Goal: Complete application form

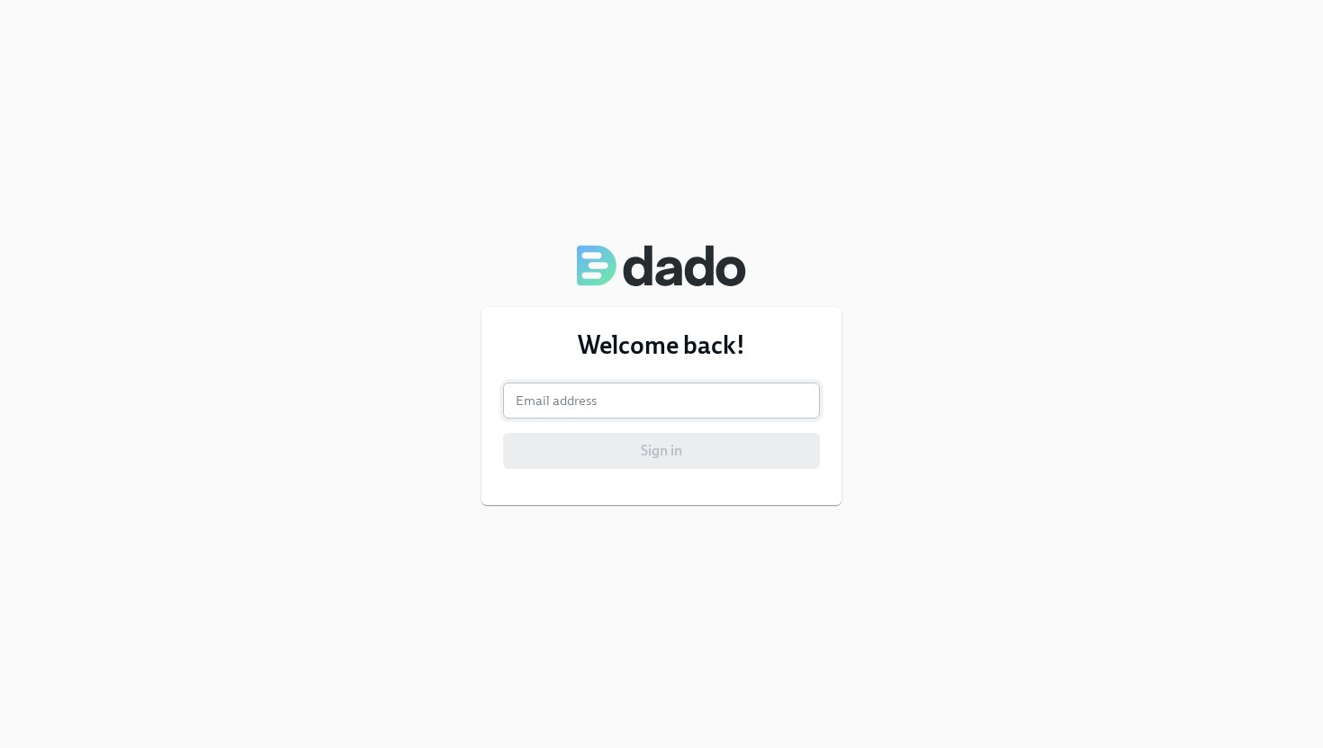
click at [596, 403] on input "email" at bounding box center [661, 400] width 317 height 36
type input "aaron.byington@charliehealth.com"
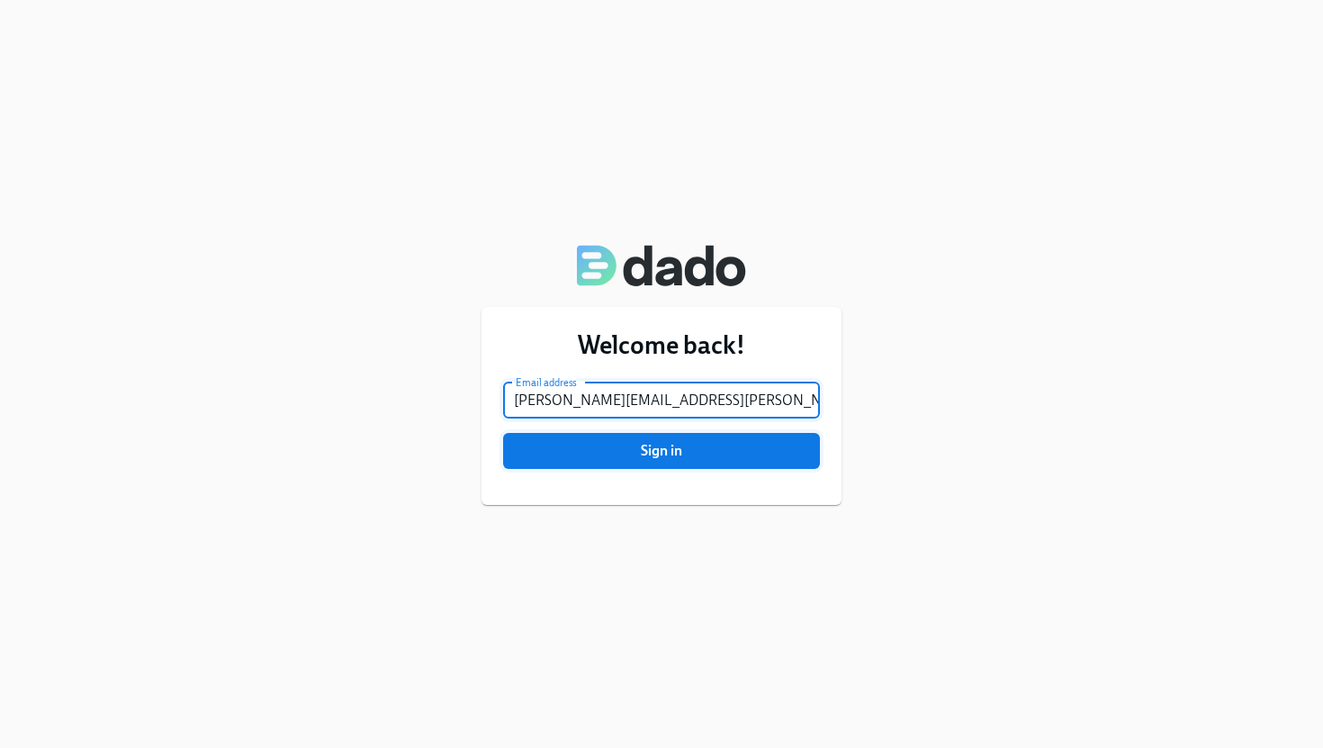
click at [621, 453] on span "Sign in" at bounding box center [662, 451] width 292 height 18
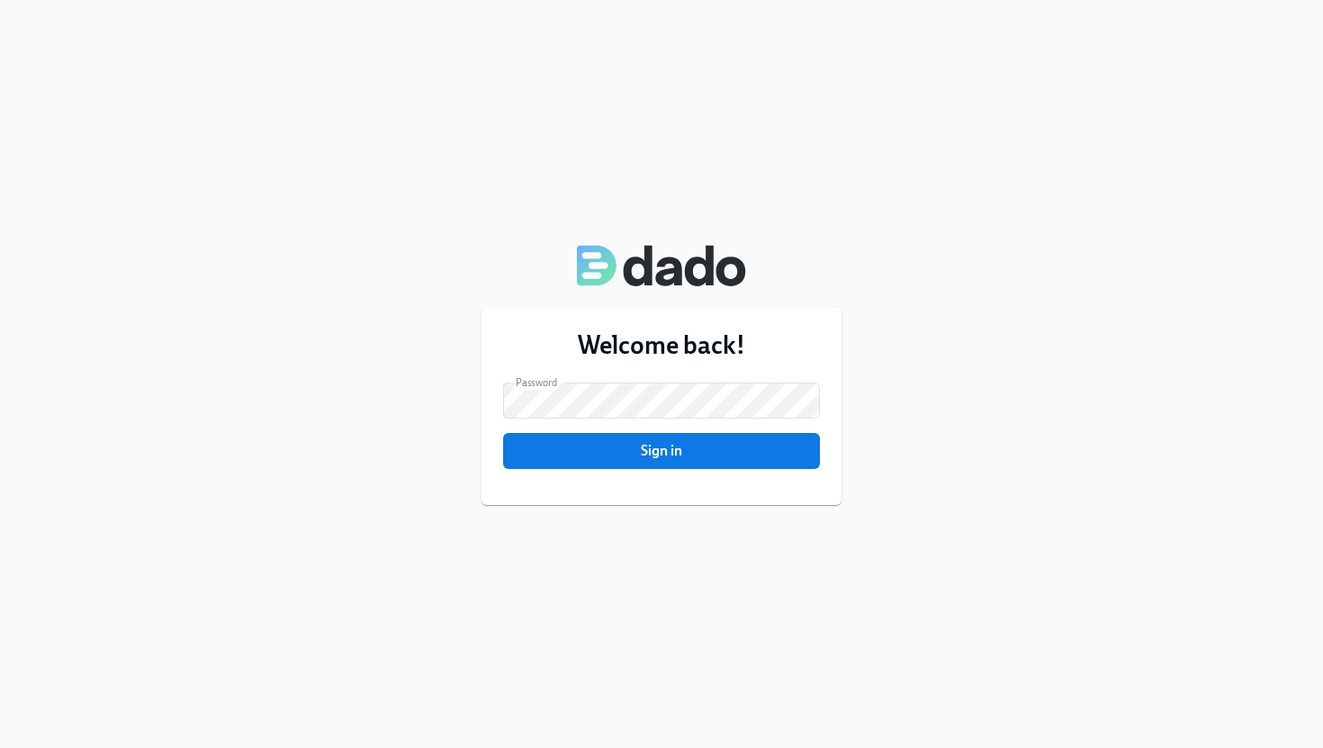
click at [575, 469] on div "Welcome back! Email address aaron.byington@charliehealth.com Email address Pass…" at bounding box center [661, 406] width 360 height 198
click at [583, 455] on span "Sign in" at bounding box center [662, 451] width 292 height 18
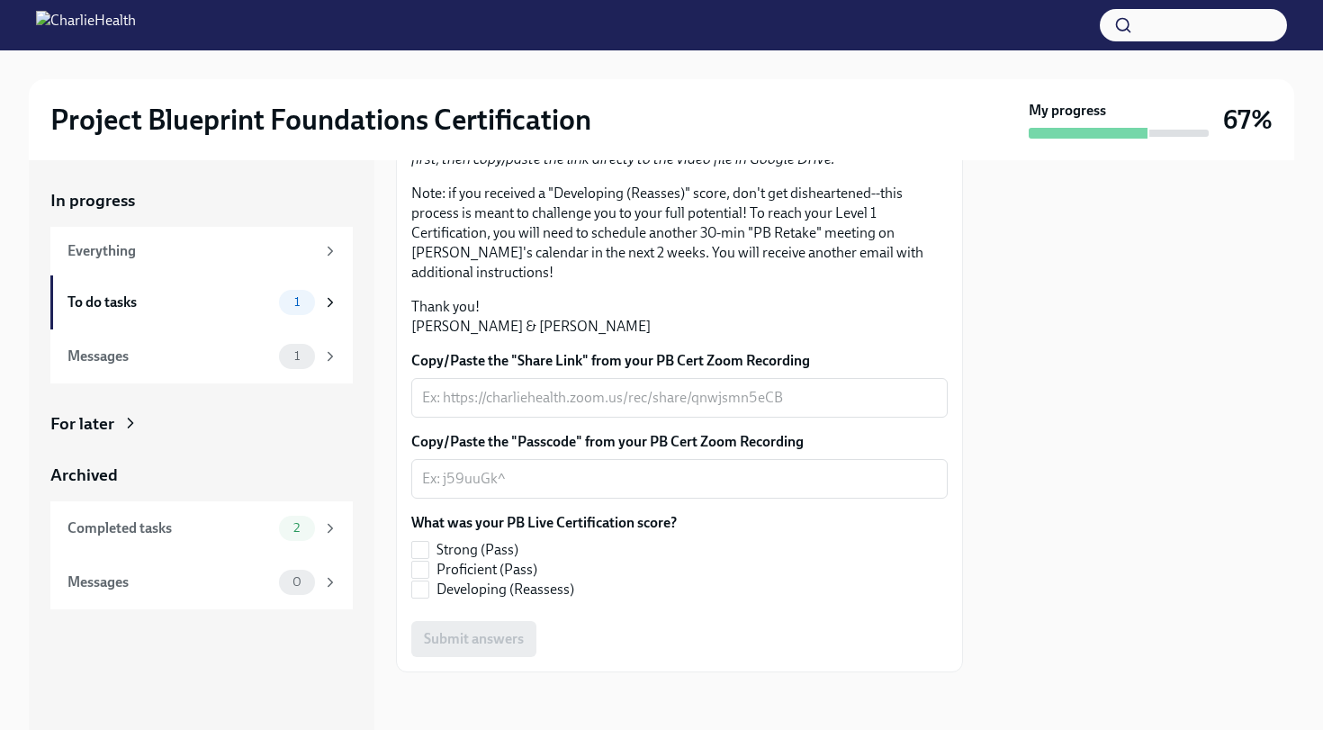
scroll to position [390, 0]
click at [427, 578] on input "Proficient (Pass)" at bounding box center [420, 570] width 16 height 16
checkbox input "true"
click at [530, 409] on textarea "Copy/Paste the "Share Link" from your PB Cert Zoom Recording" at bounding box center [679, 398] width 515 height 22
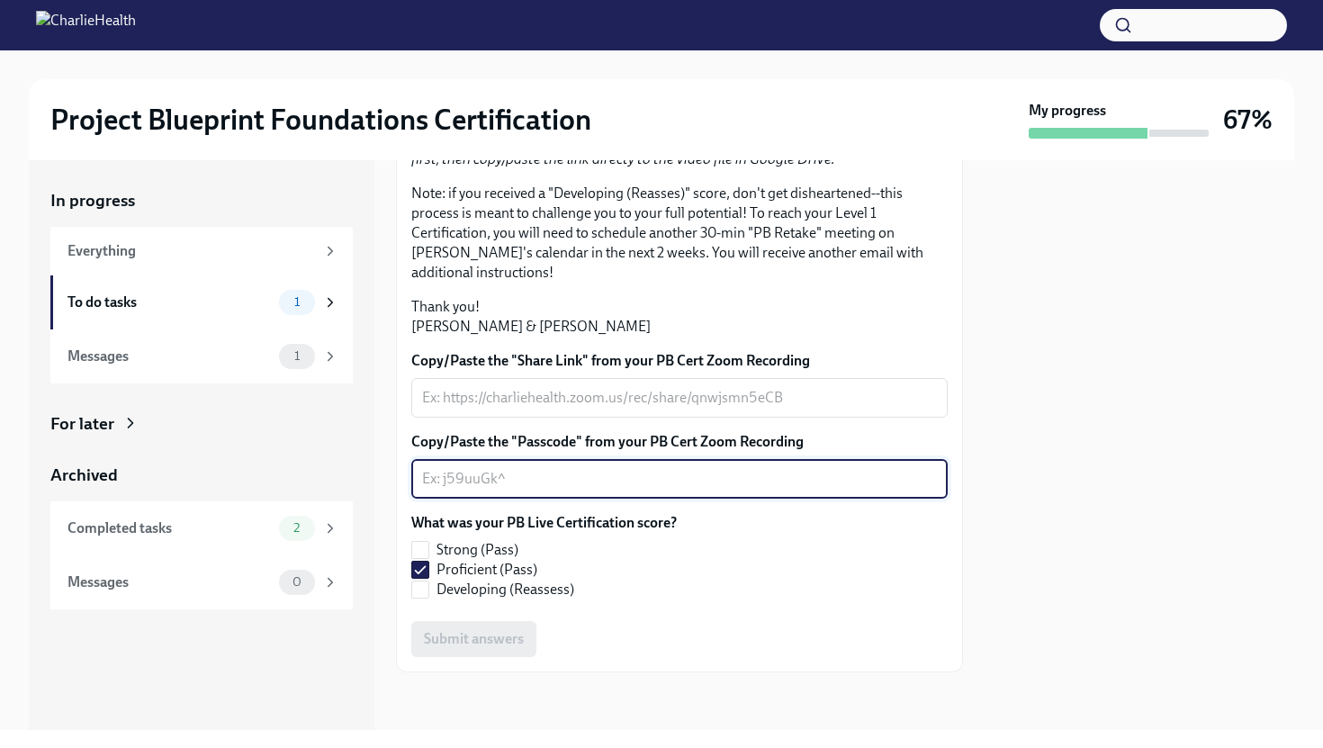
click at [504, 490] on textarea "Copy/Paste the "Passcode" from your PB Cert Zoom Recording" at bounding box center [679, 479] width 515 height 22
paste textarea "[URL][DOMAIN_NAME]"
type textarea "[URL][DOMAIN_NAME]"
click at [721, 599] on div "What was your PB Live Certification score? Strong (Pass) Proficient (Pass) Deve…" at bounding box center [679, 556] width 536 height 86
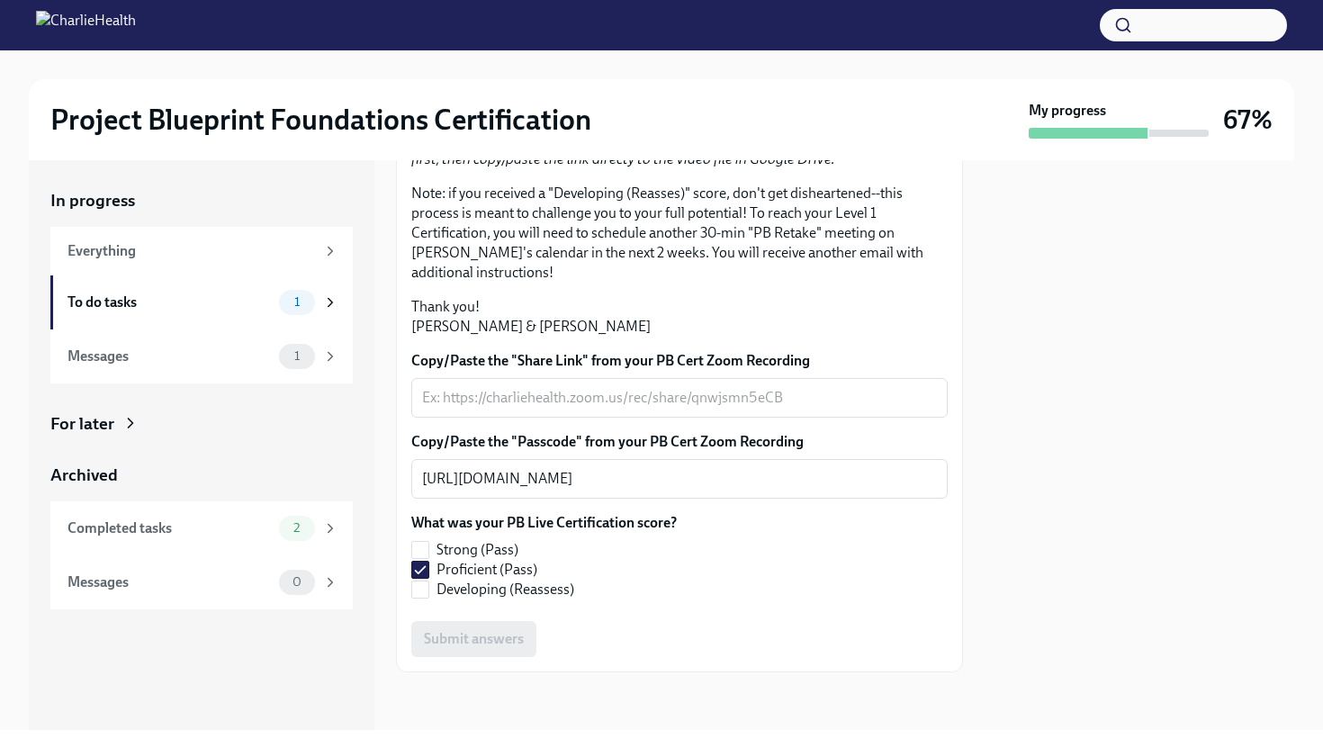
scroll to position [412, 0]
click at [462, 638] on div "Submit answers" at bounding box center [679, 639] width 536 height 36
click at [481, 488] on textarea "[URL][DOMAIN_NAME]" at bounding box center [679, 479] width 515 height 22
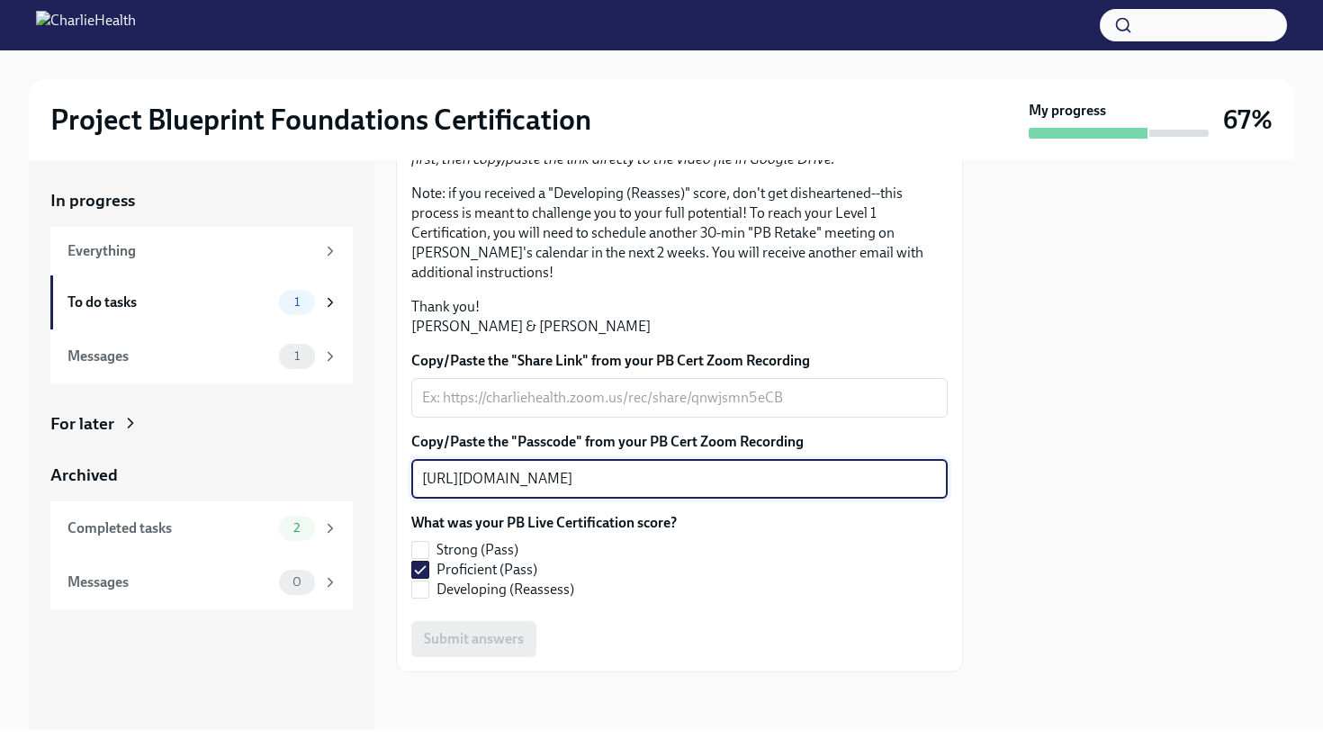
click at [696, 523] on div "What was your PB Live Certification score? Strong (Pass) Proficient (Pass) Deve…" at bounding box center [679, 556] width 536 height 86
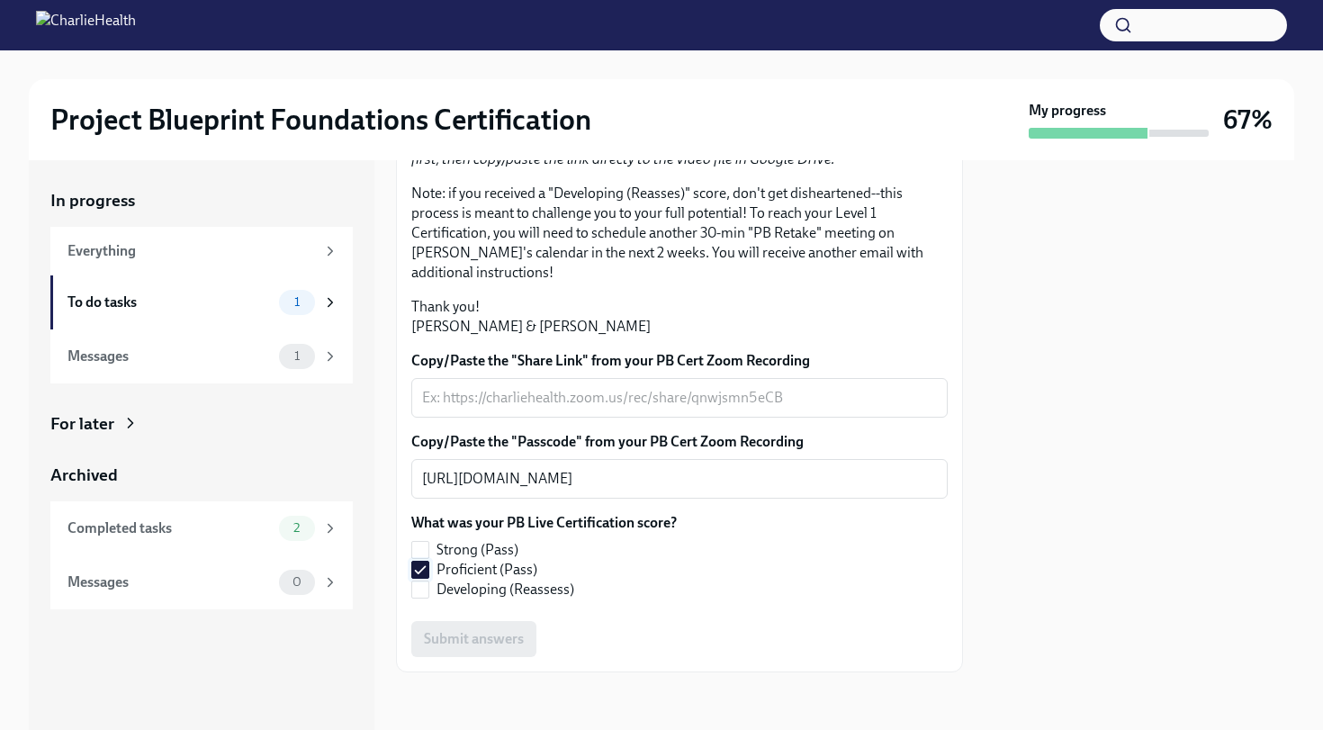
click at [422, 572] on input "Proficient (Pass)" at bounding box center [420, 570] width 16 height 16
click at [422, 566] on input "Proficient (Pass)" at bounding box center [420, 570] width 16 height 16
checkbox input "true"
click at [592, 444] on label "Copy/Paste the "Passcode" from your PB Cert Zoom Recording" at bounding box center [679, 442] width 536 height 20
click at [592, 468] on textarea "[URL][DOMAIN_NAME]" at bounding box center [679, 479] width 515 height 22
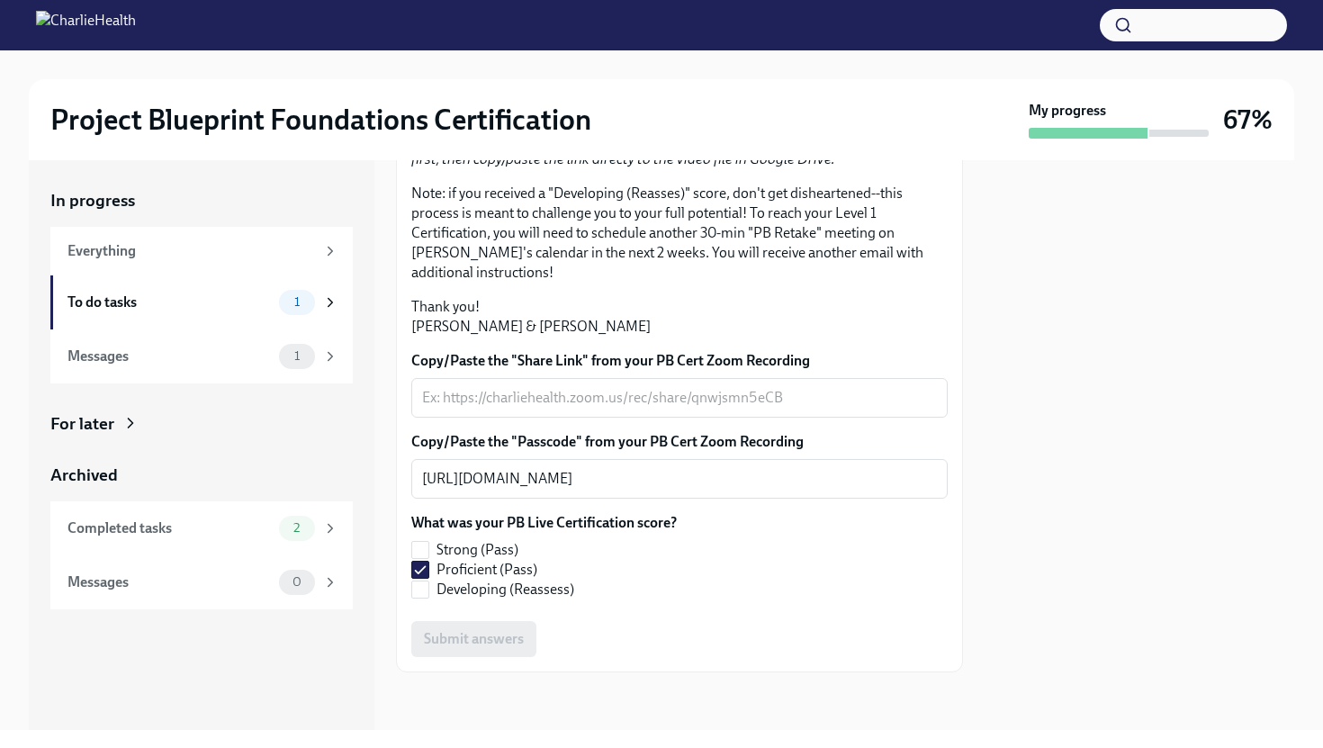
click at [942, 436] on label "Copy/Paste the "Passcode" from your PB Cert Zoom Recording" at bounding box center [679, 442] width 536 height 20
click at [937, 468] on textarea "[URL][DOMAIN_NAME]" at bounding box center [679, 479] width 515 height 22
click at [872, 513] on div "What was your PB Live Certification score? Strong (Pass) Proficient (Pass) Deve…" at bounding box center [679, 556] width 536 height 86
click at [497, 653] on div "Submit answers" at bounding box center [679, 639] width 536 height 36
click at [805, 495] on div "[URL][DOMAIN_NAME] x ​" at bounding box center [679, 479] width 536 height 40
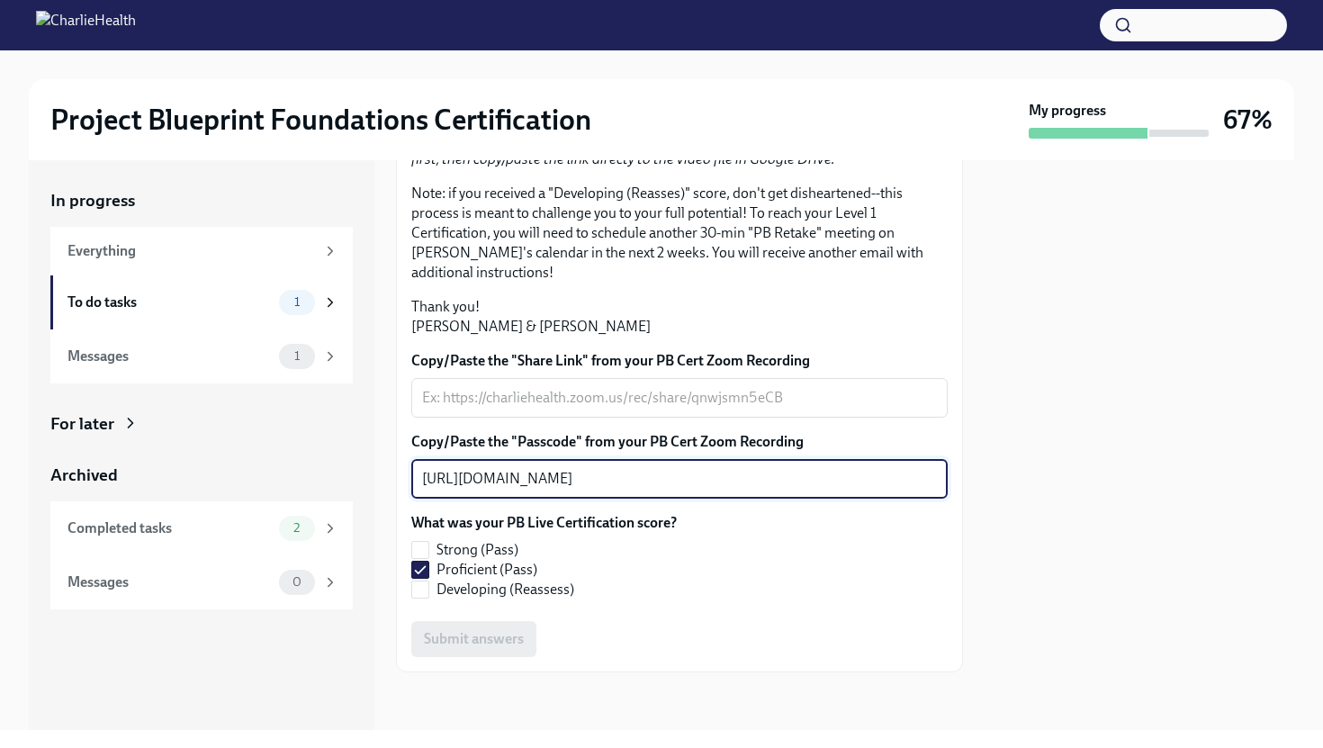
click at [886, 467] on div "[URL][DOMAIN_NAME] x ​" at bounding box center [679, 479] width 536 height 40
click at [882, 473] on textarea "[URL][DOMAIN_NAME]" at bounding box center [679, 479] width 515 height 22
type textarea "[URL][DOMAIN_NAME]"
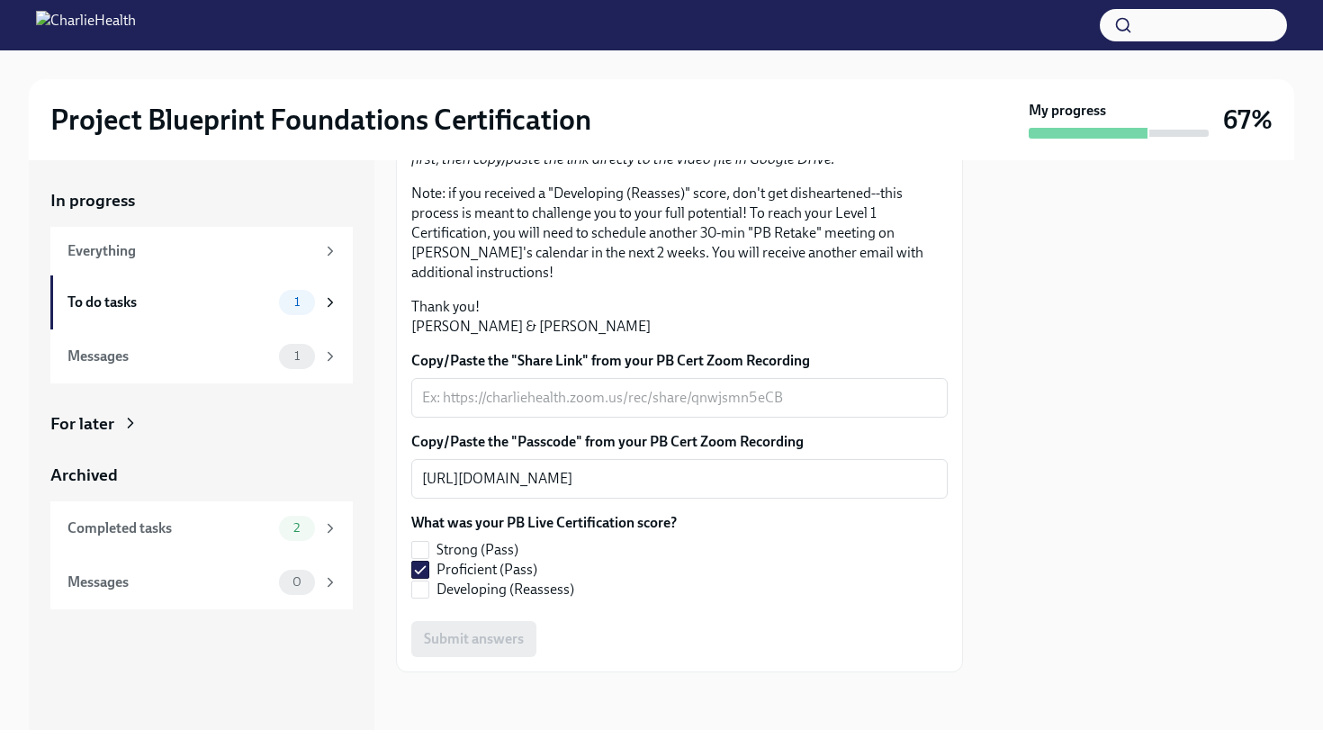
click at [846, 580] on div "What was your PB Live Certification score? Strong (Pass) Proficient (Pass) Deve…" at bounding box center [679, 556] width 536 height 86
click at [526, 489] on textarea "[URL][DOMAIN_NAME]" at bounding box center [679, 479] width 515 height 22
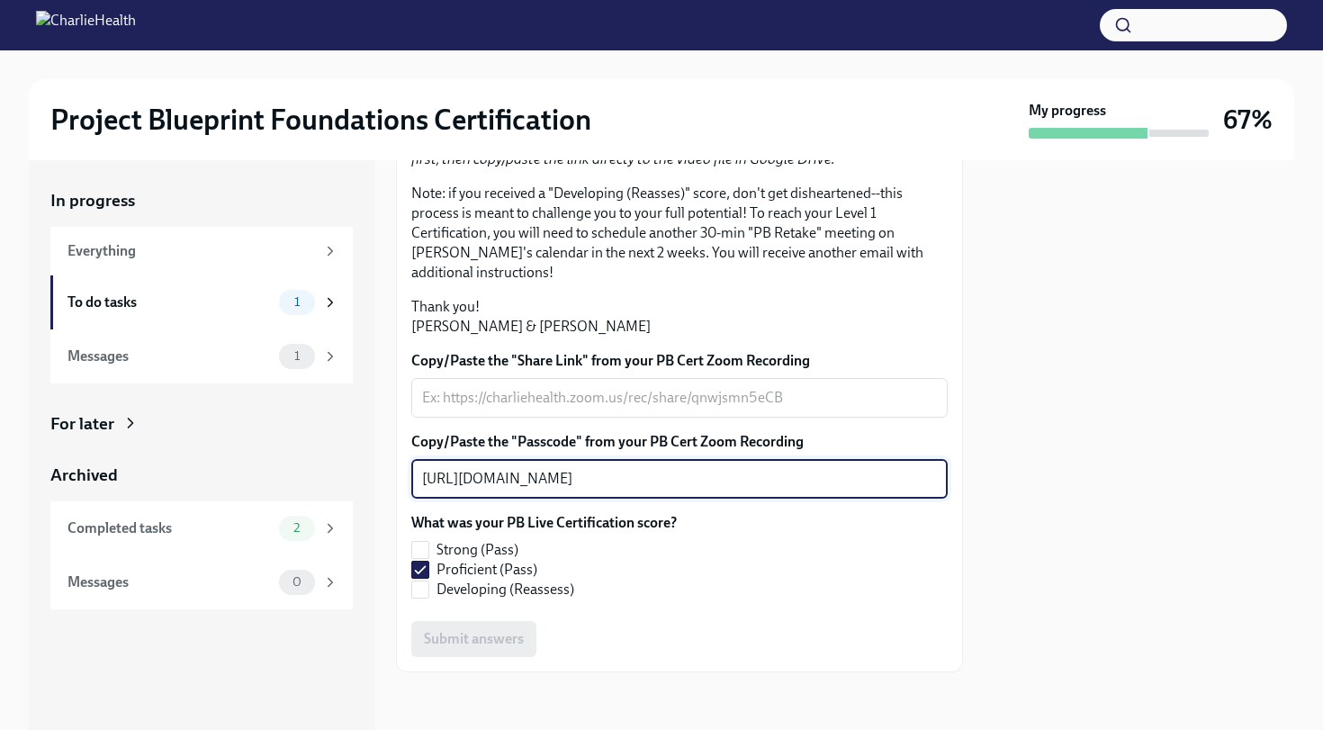
click at [419, 481] on div "[URL][DOMAIN_NAME] x ​" at bounding box center [679, 479] width 536 height 40
click at [426, 475] on textarea "[URL][DOMAIN_NAME]" at bounding box center [679, 479] width 515 height 22
click at [620, 396] on textarea "Copy/Paste the "Share Link" from your PB Cert Zoom Recording" at bounding box center [679, 398] width 515 height 22
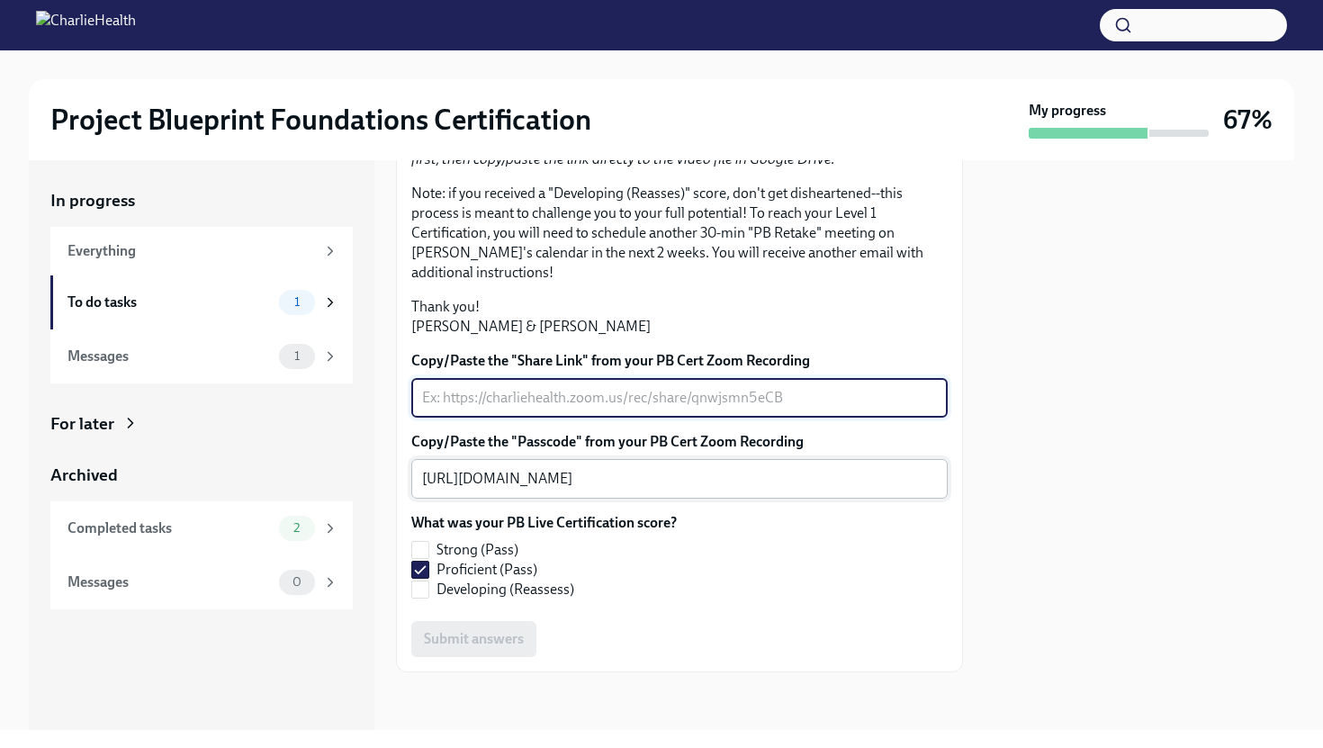
click at [764, 475] on textarea "[URL][DOMAIN_NAME]" at bounding box center [679, 479] width 515 height 22
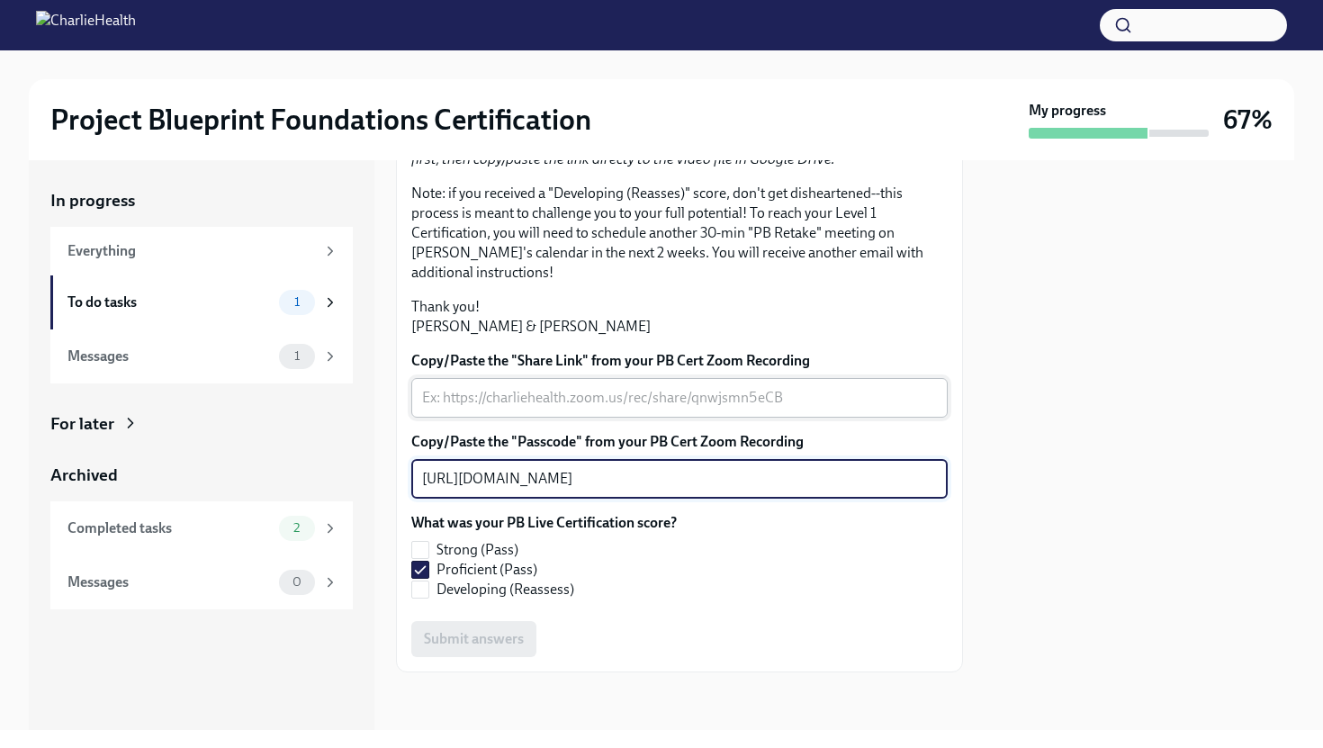
click at [842, 393] on textarea "Copy/Paste the "Share Link" from your PB Cert Zoom Recording" at bounding box center [679, 398] width 515 height 22
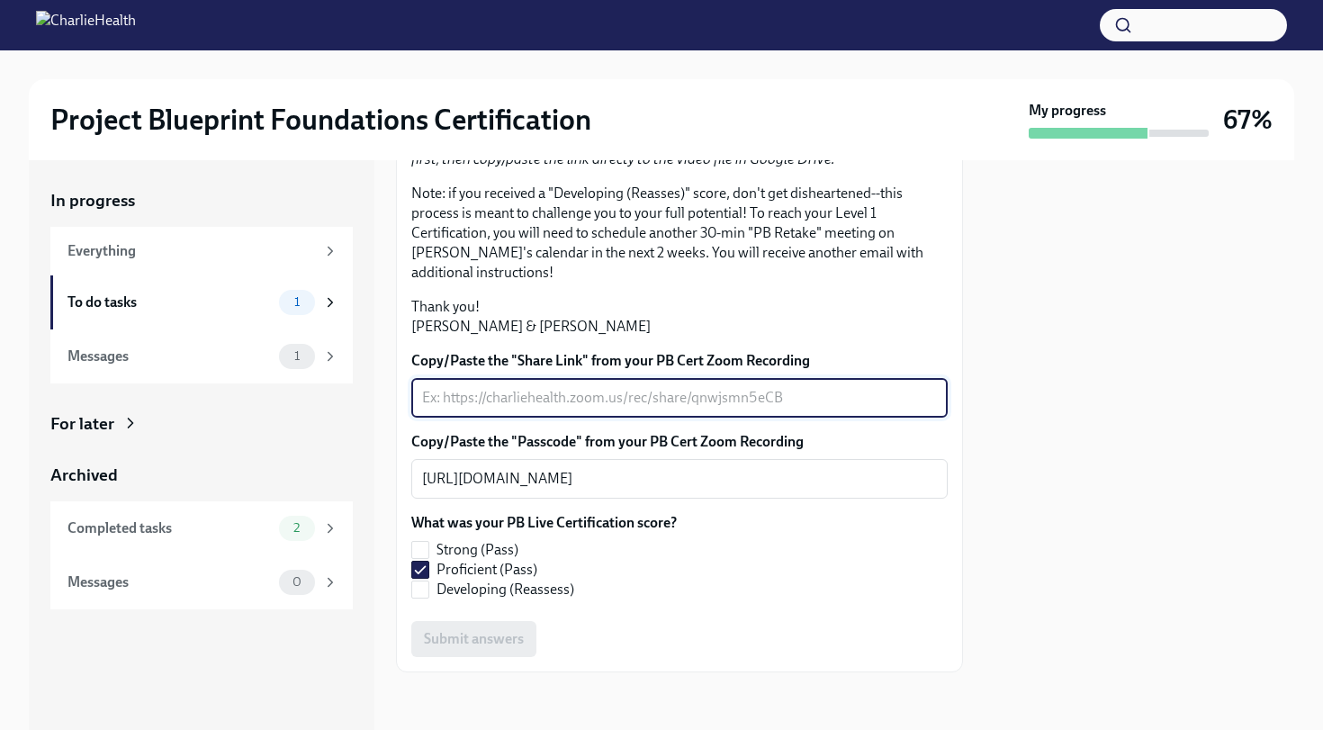
click at [508, 647] on div "Submit answers" at bounding box center [679, 639] width 536 height 36
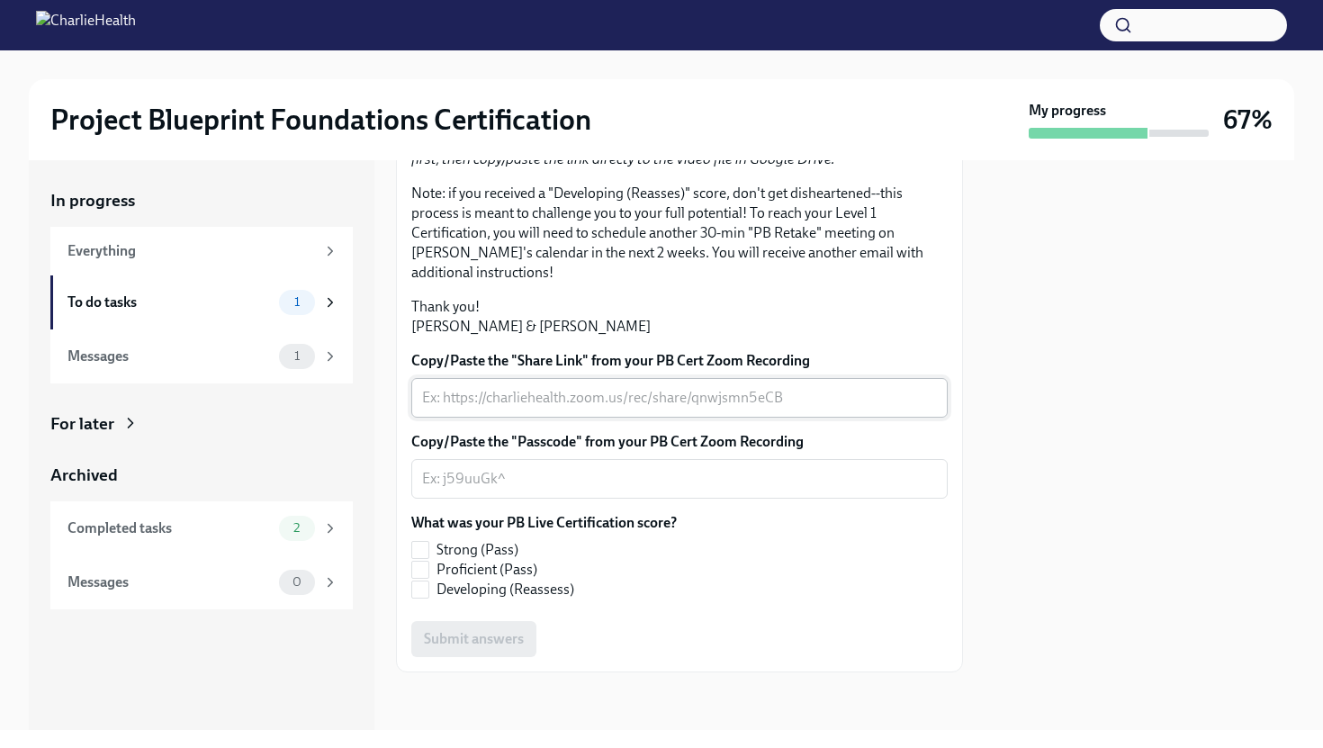
scroll to position [340, 0]
click at [789, 409] on textarea "Copy/Paste the "Share Link" from your PB Cert Zoom Recording" at bounding box center [679, 398] width 515 height 22
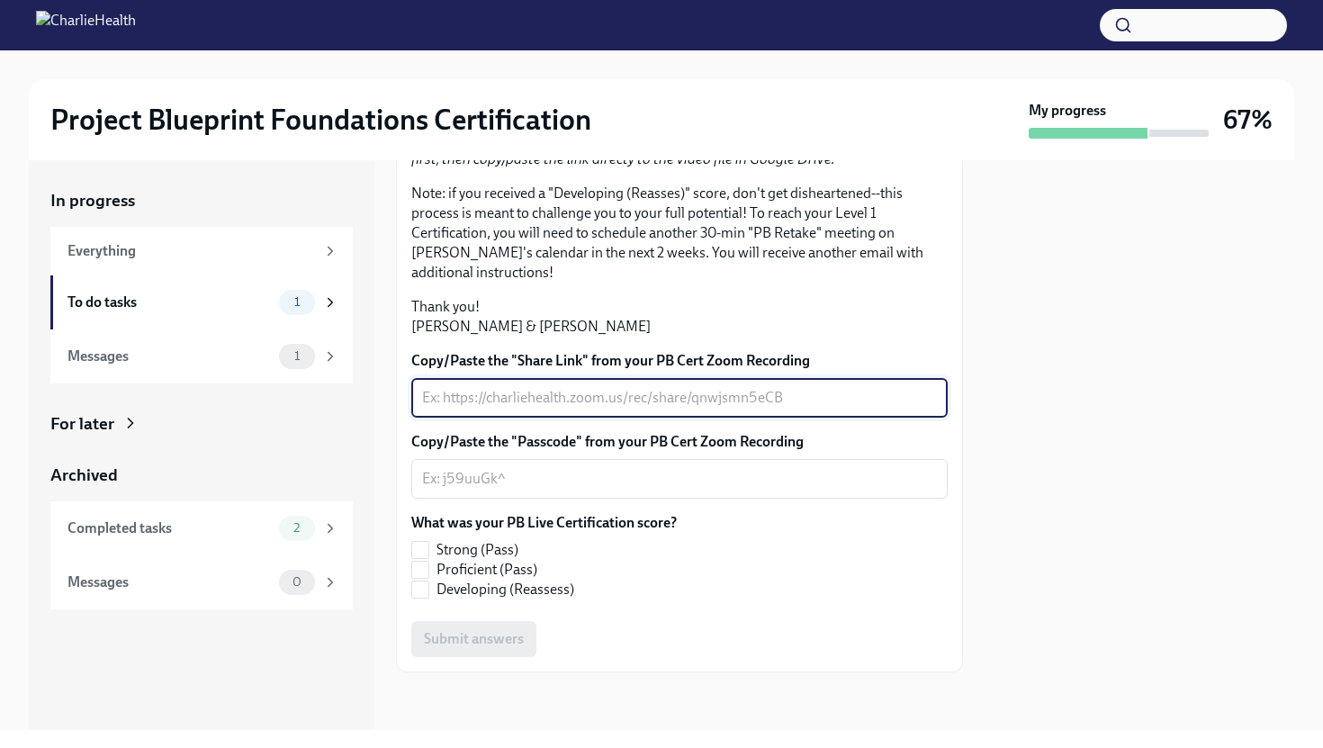
paste textarea "https://charliehealth.zoom.us/j/84992236299?jst=2"
type textarea "https://charliehealth.zoom.us/j/84992236299?jst=2"
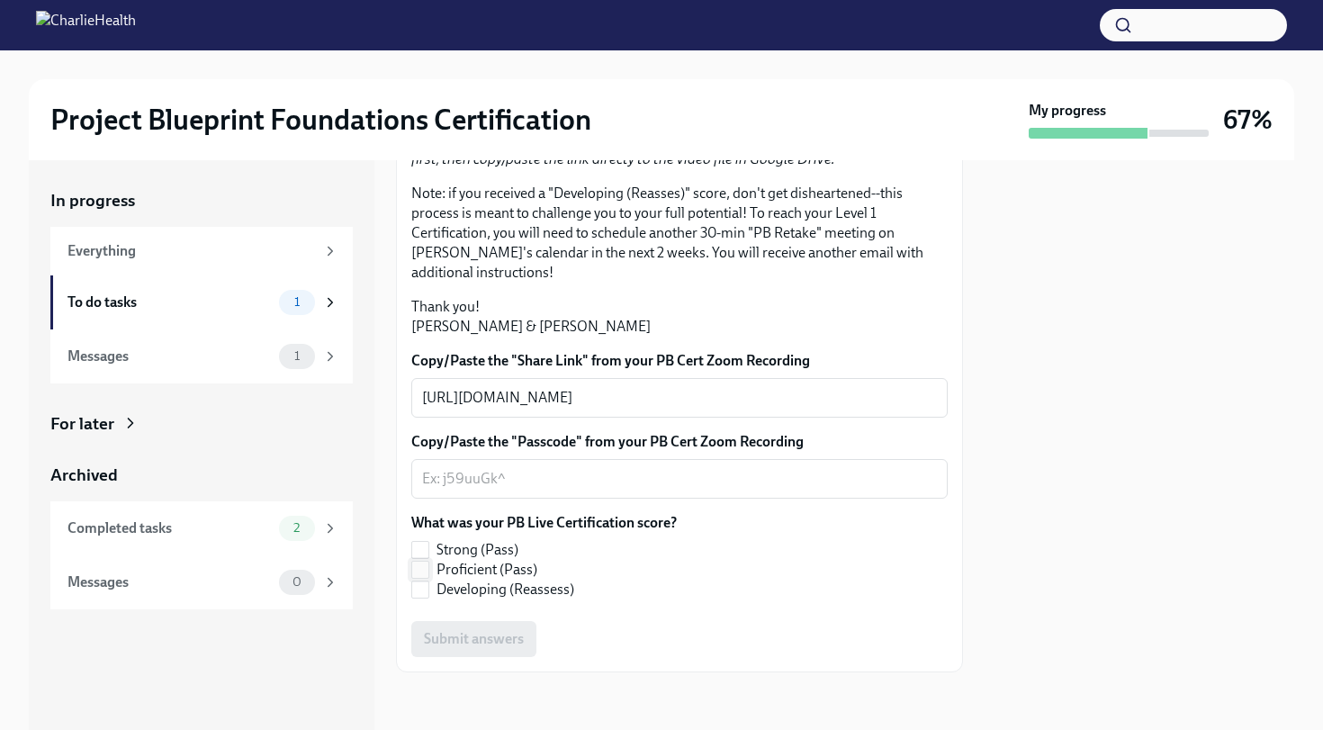
click at [429, 580] on label "Proficient (Pass)" at bounding box center [536, 570] width 251 height 20
click at [428, 578] on input "Proficient (Pass)" at bounding box center [420, 570] width 16 height 16
checkbox input "true"
click at [601, 490] on textarea "Copy/Paste the "Passcode" from your PB Cert Zoom Recording" at bounding box center [679, 479] width 515 height 22
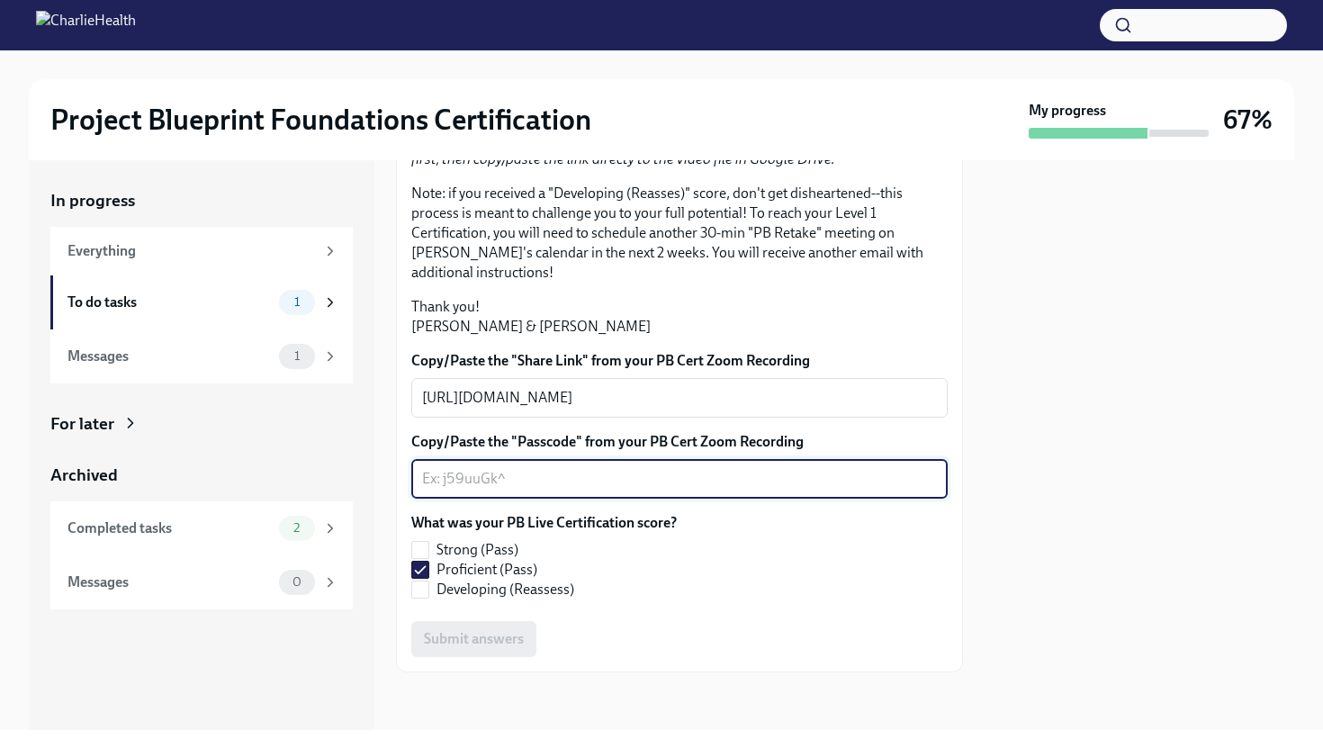
scroll to position [318, 0]
click at [588, 499] on div "x ​" at bounding box center [679, 479] width 536 height 40
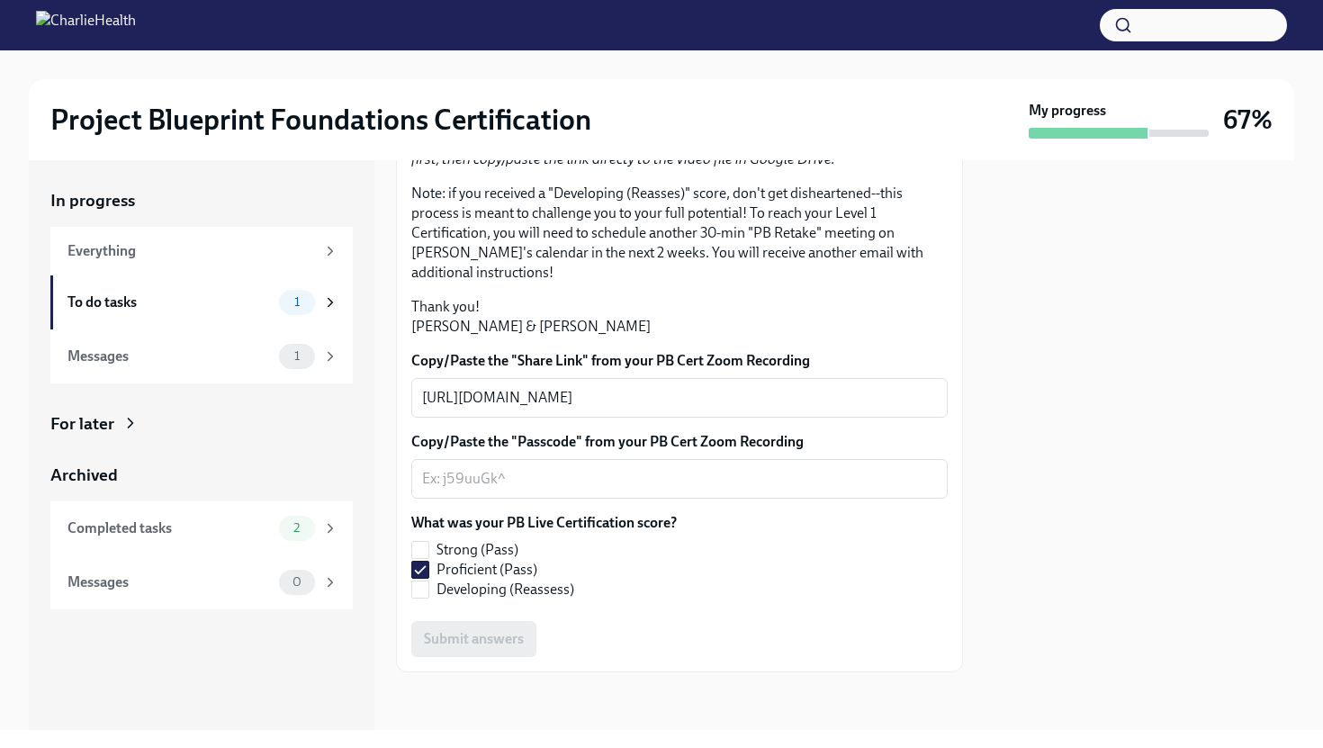
click at [450, 639] on div "Submit answers" at bounding box center [679, 639] width 536 height 36
click at [553, 490] on div "x ​" at bounding box center [679, 479] width 536 height 40
